Goal: Check status

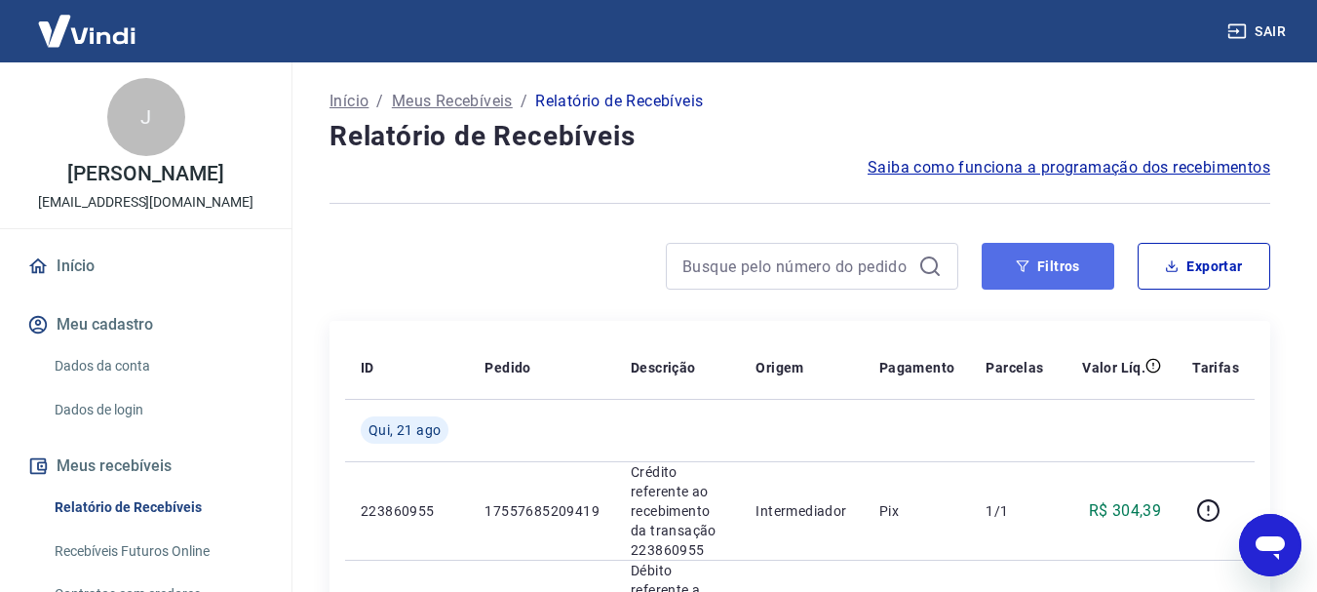
click at [998, 264] on button "Filtros" at bounding box center [1048, 266] width 133 height 47
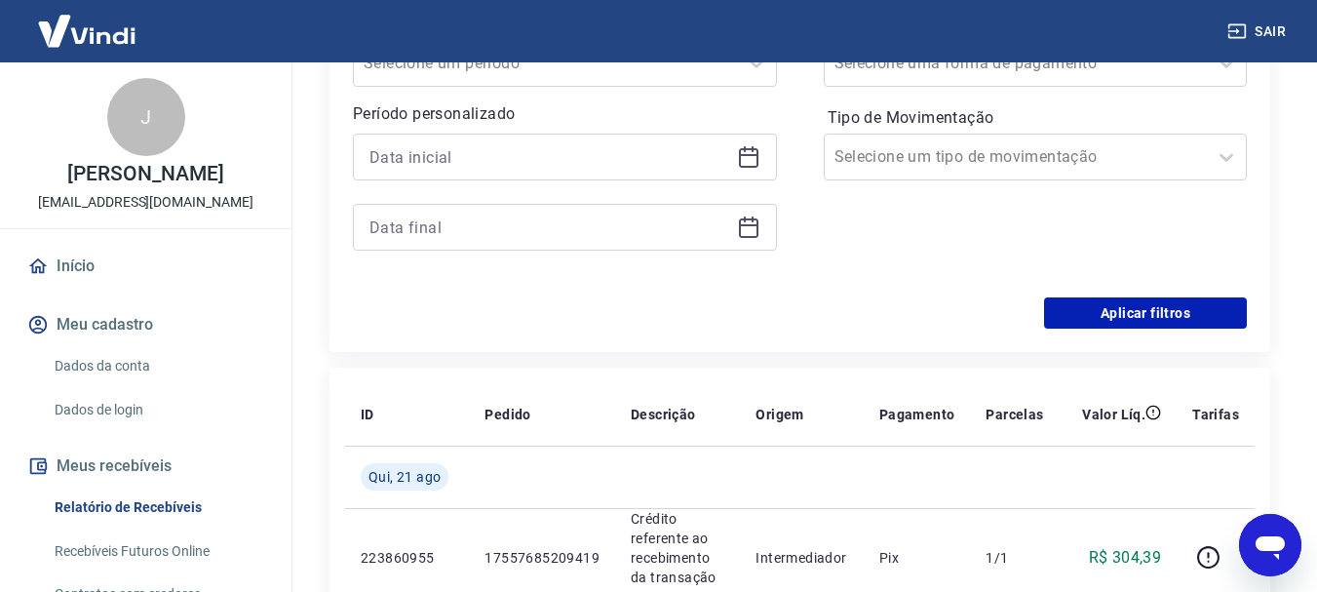
scroll to position [390, 0]
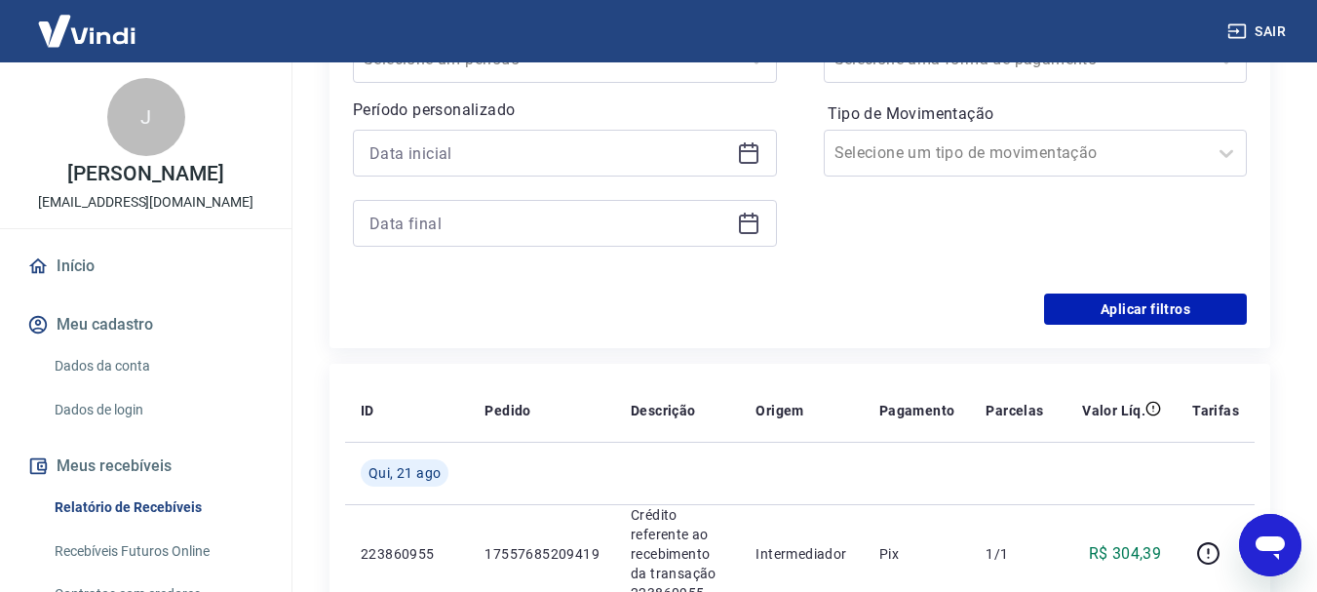
click at [754, 157] on icon at bounding box center [748, 152] width 23 height 23
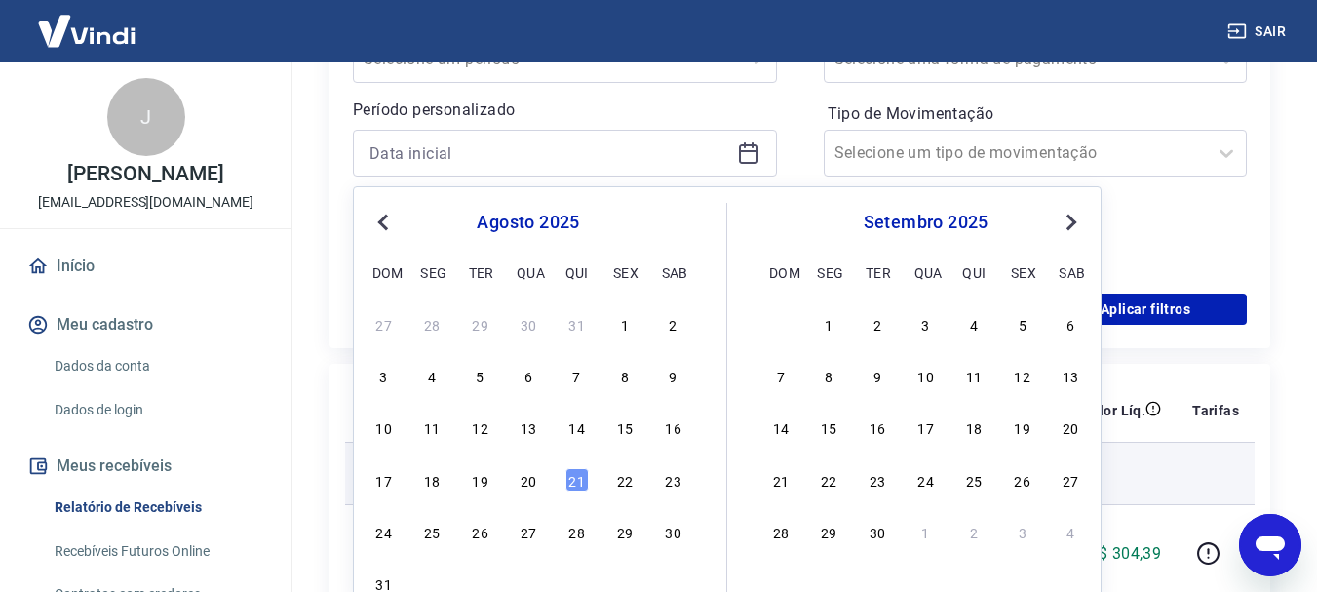
click at [482, 476] on div "19" at bounding box center [480, 479] width 23 height 23
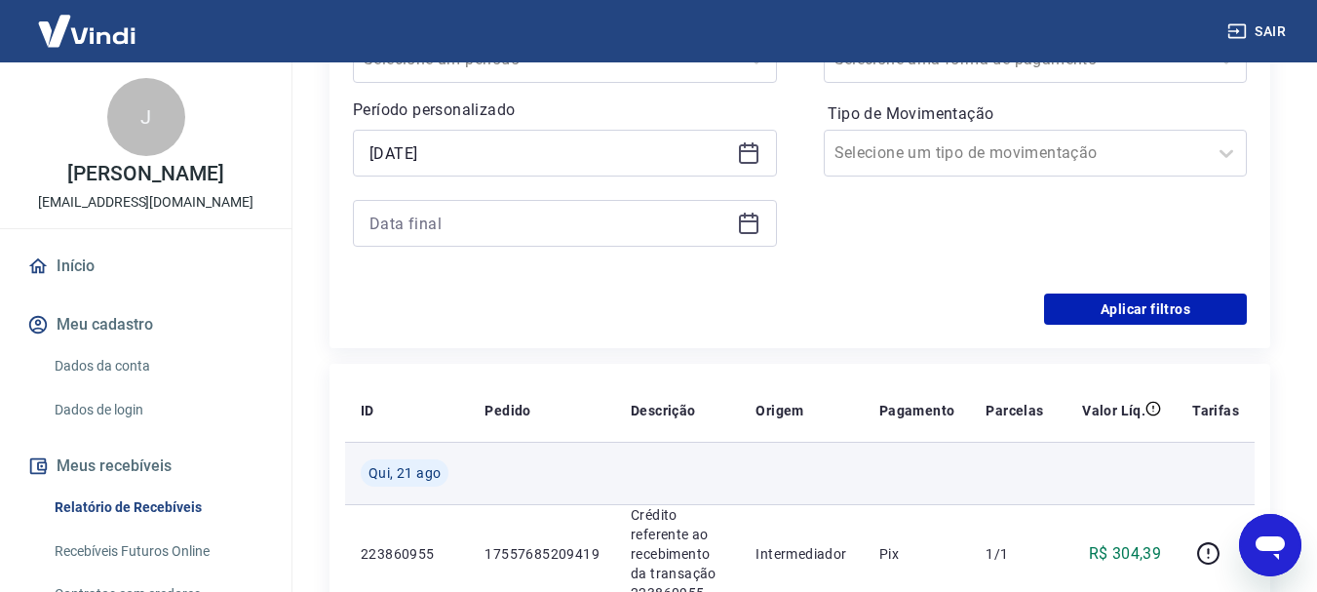
type input "[DATE]"
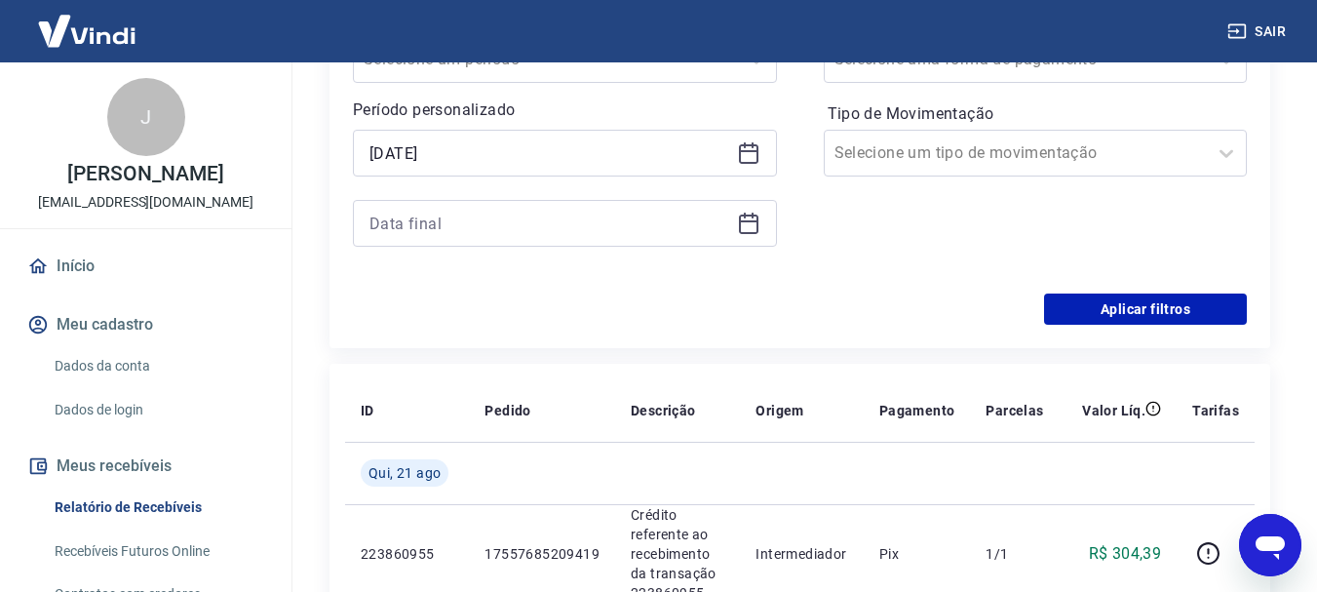
click at [742, 223] on icon at bounding box center [748, 223] width 23 height 23
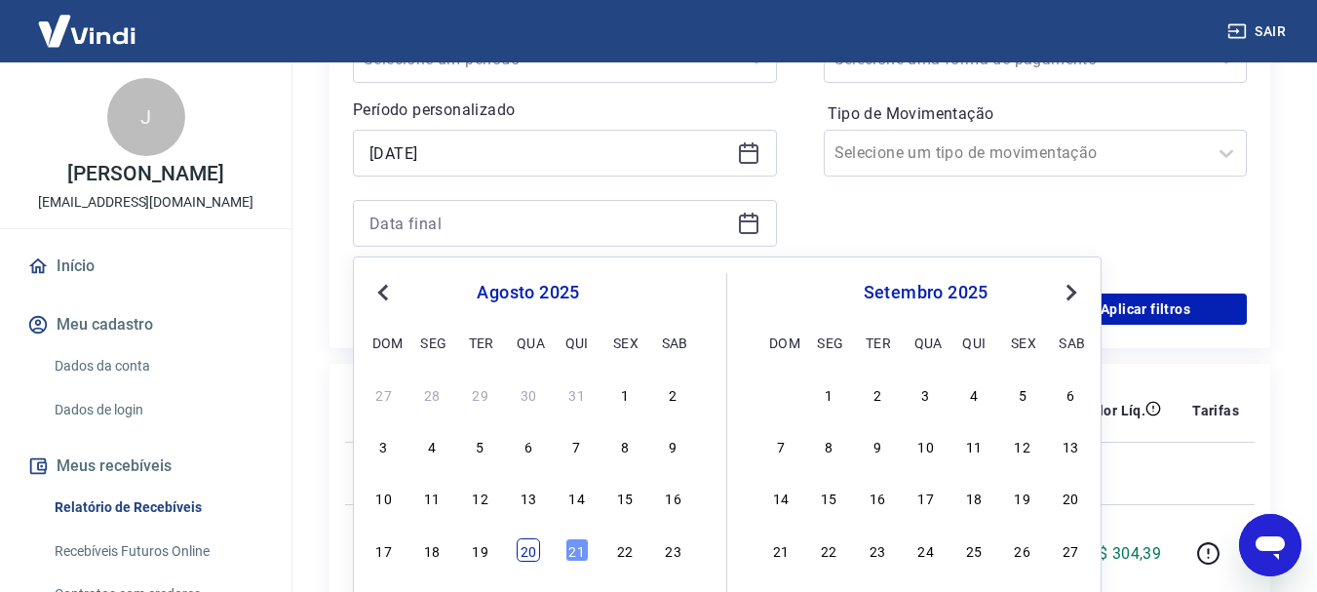
click at [536, 548] on div "20" at bounding box center [528, 549] width 23 height 23
type input "[DATE]"
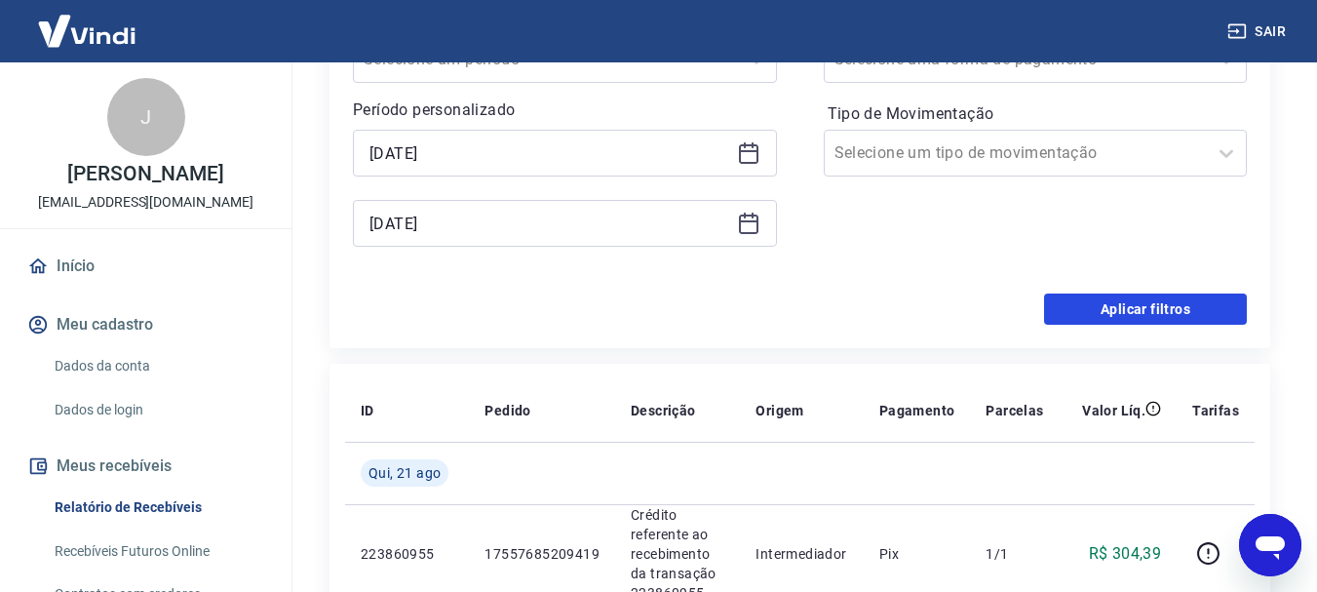
drag, startPoint x: 1097, startPoint y: 298, endPoint x: 1018, endPoint y: 396, distance: 125.5
click at [1099, 297] on button "Aplicar filtros" at bounding box center [1145, 308] width 203 height 31
